Goal: Task Accomplishment & Management: Use online tool/utility

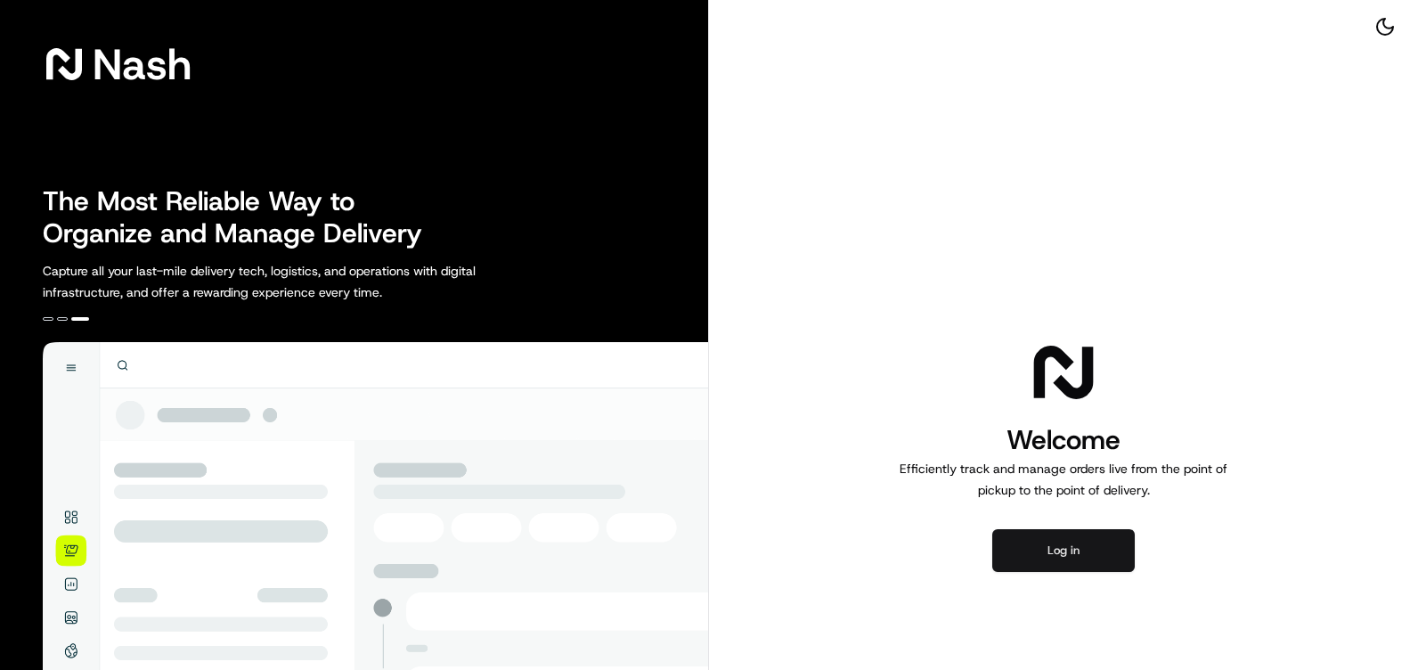
click at [1065, 546] on button "Log in" at bounding box center [1064, 550] width 143 height 43
